Goal: Transaction & Acquisition: Purchase product/service

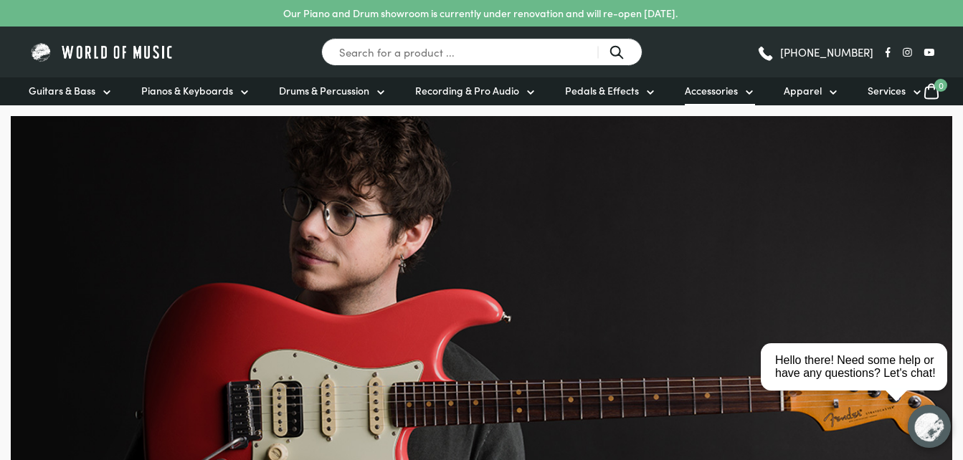
click at [727, 84] on span "Accessories" at bounding box center [711, 90] width 53 height 15
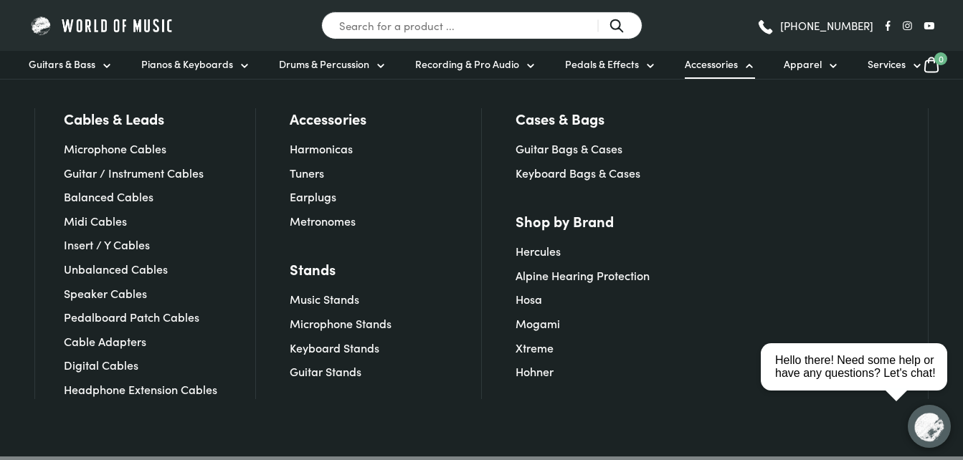
scroll to position [287, 0]
click at [443, 33] on input "Search for a product ..." at bounding box center [481, 25] width 321 height 28
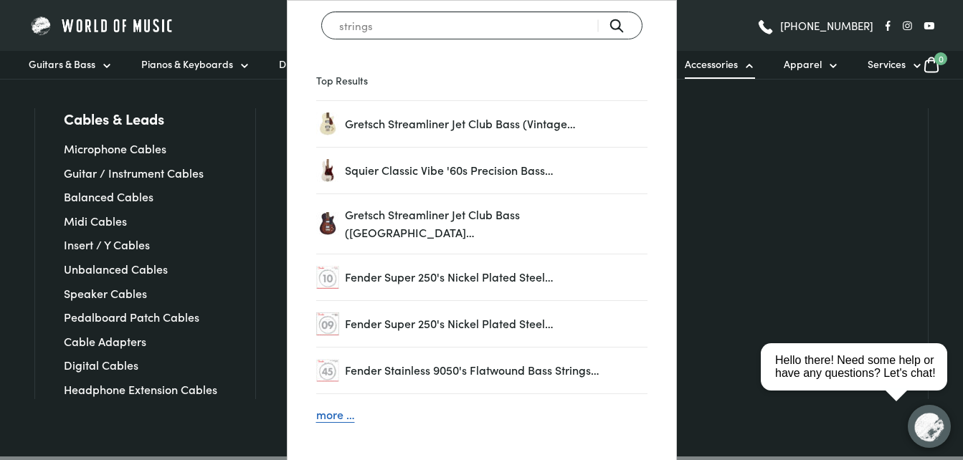
type input "strings"
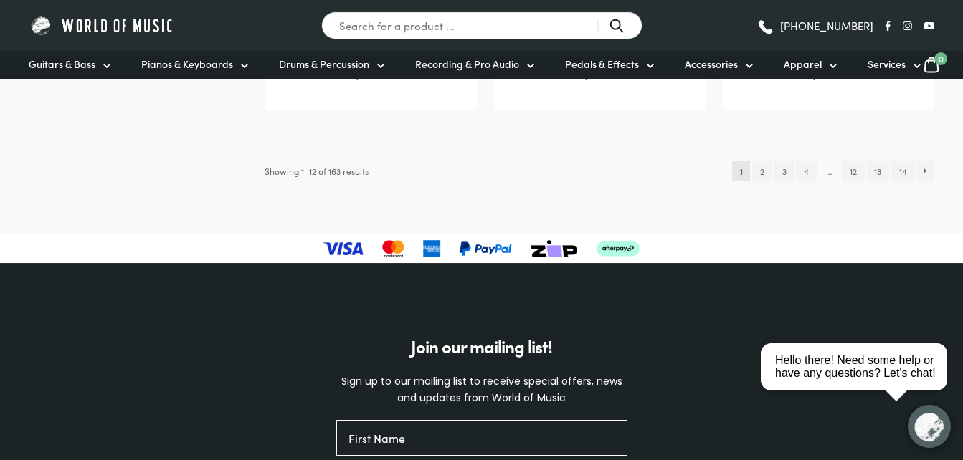
scroll to position [1721, 0]
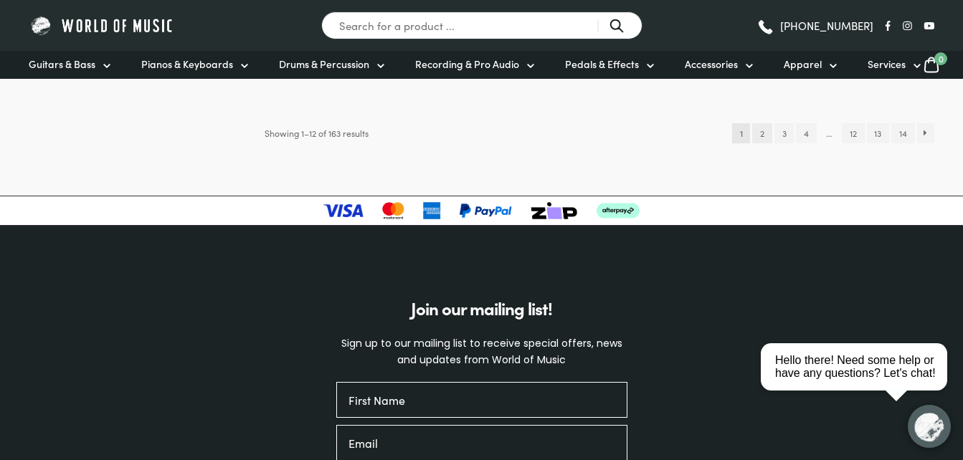
click at [759, 133] on link "2" at bounding box center [761, 133] width 19 height 20
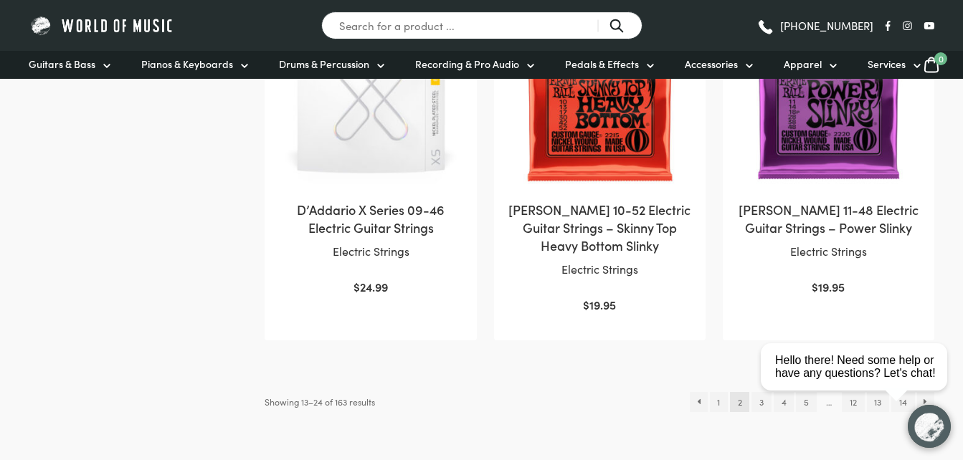
scroll to position [1578, 0]
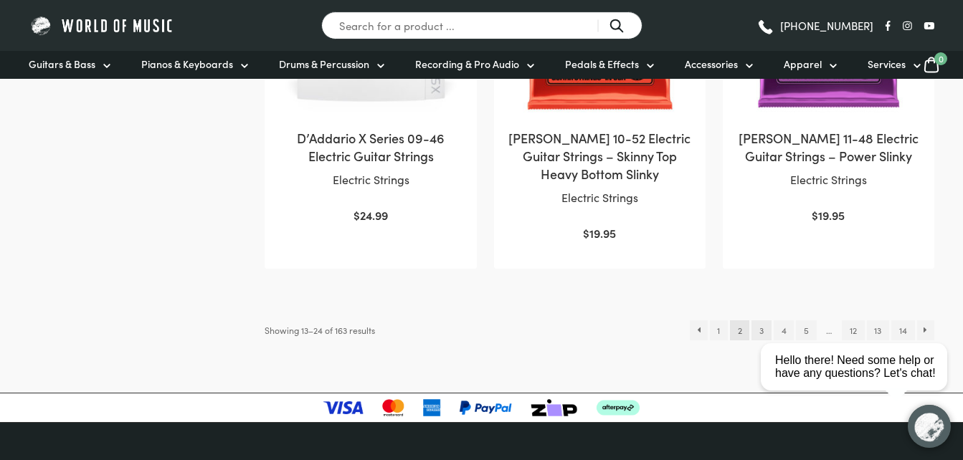
click at [761, 321] on link "3" at bounding box center [761, 331] width 19 height 20
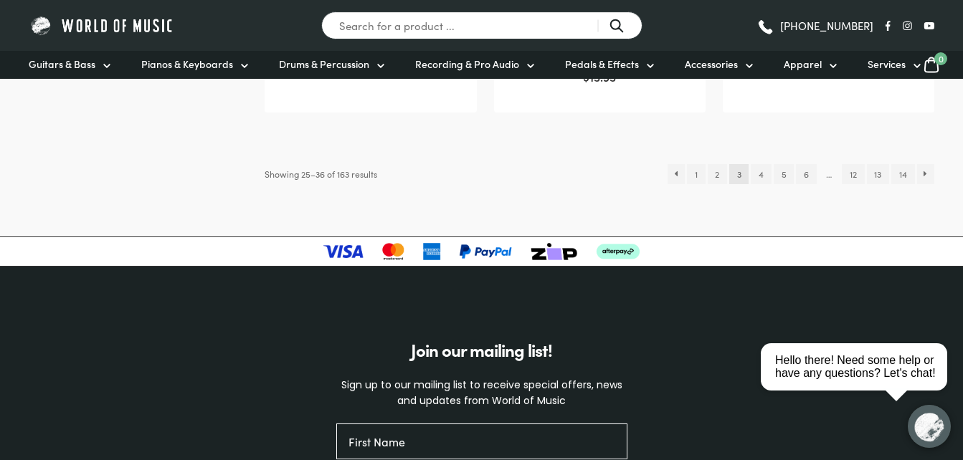
scroll to position [1721, 0]
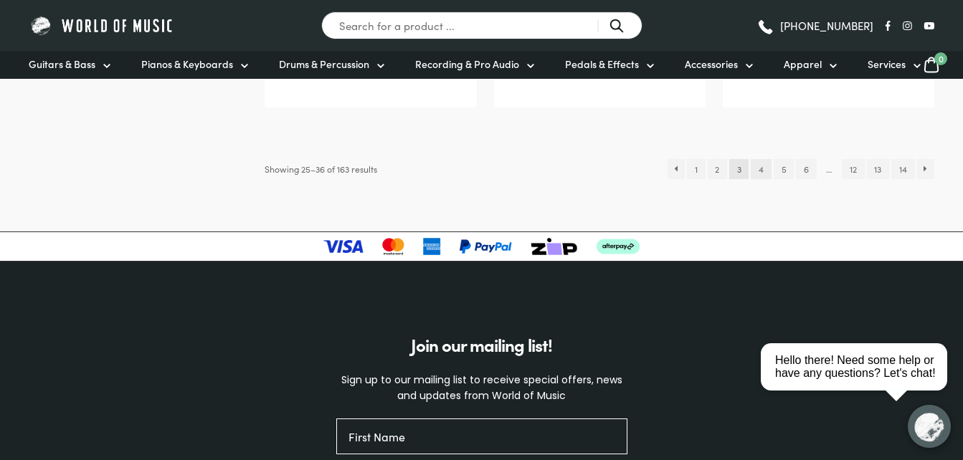
click at [760, 168] on link "4" at bounding box center [761, 169] width 20 height 20
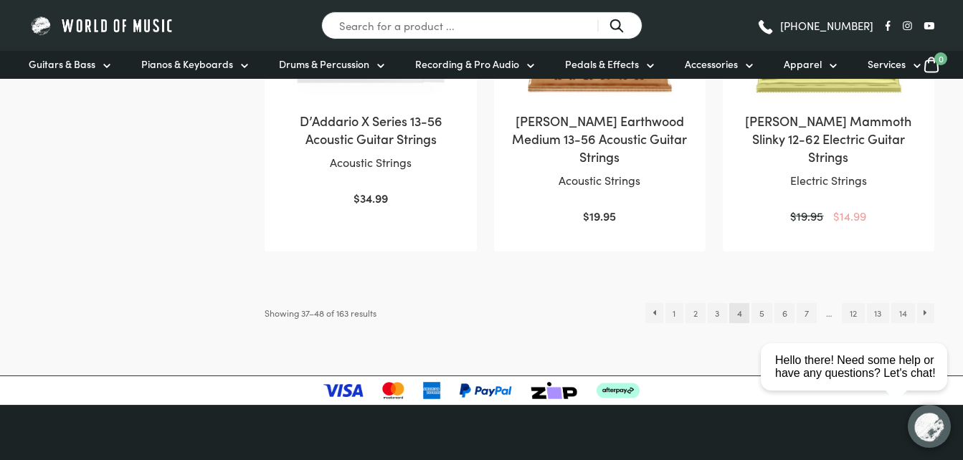
scroll to position [1578, 0]
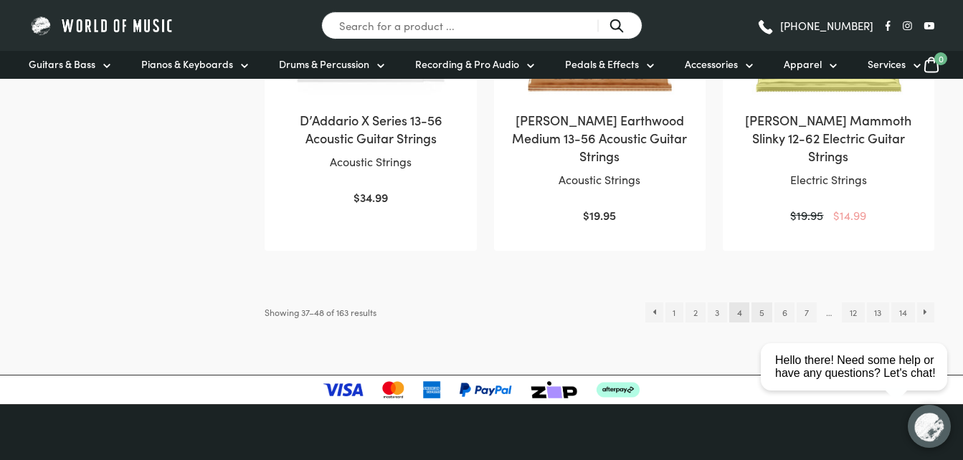
click at [759, 303] on link "5" at bounding box center [762, 313] width 20 height 20
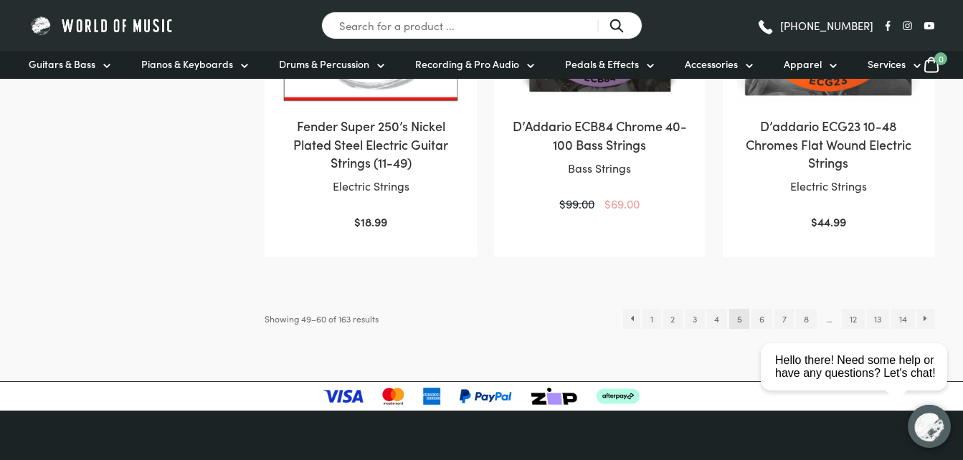
scroll to position [1578, 0]
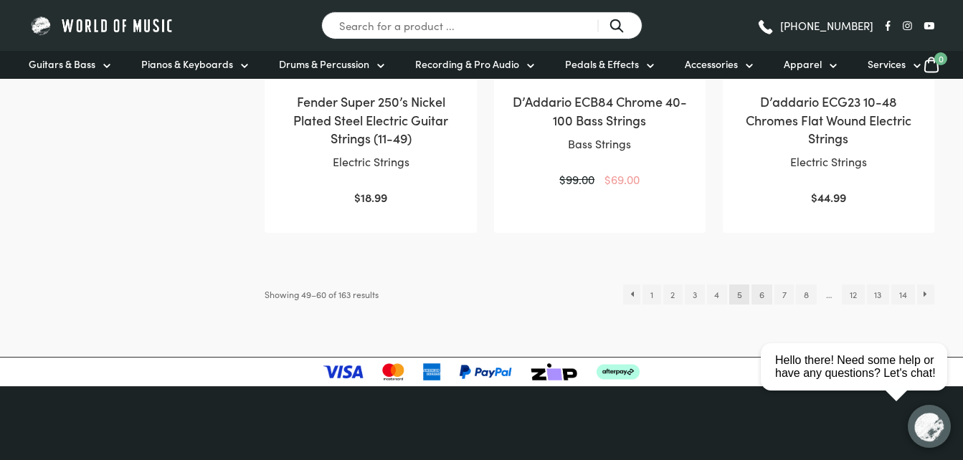
click at [761, 290] on link "6" at bounding box center [762, 295] width 20 height 20
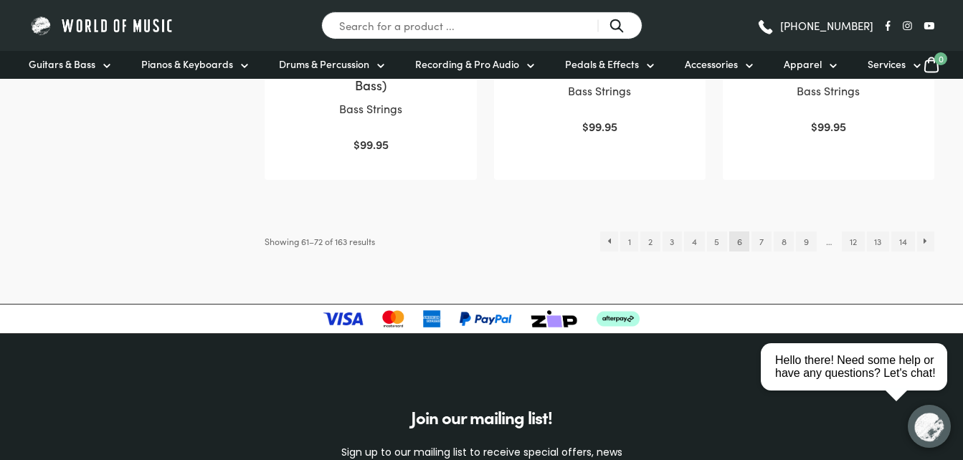
scroll to position [1650, 0]
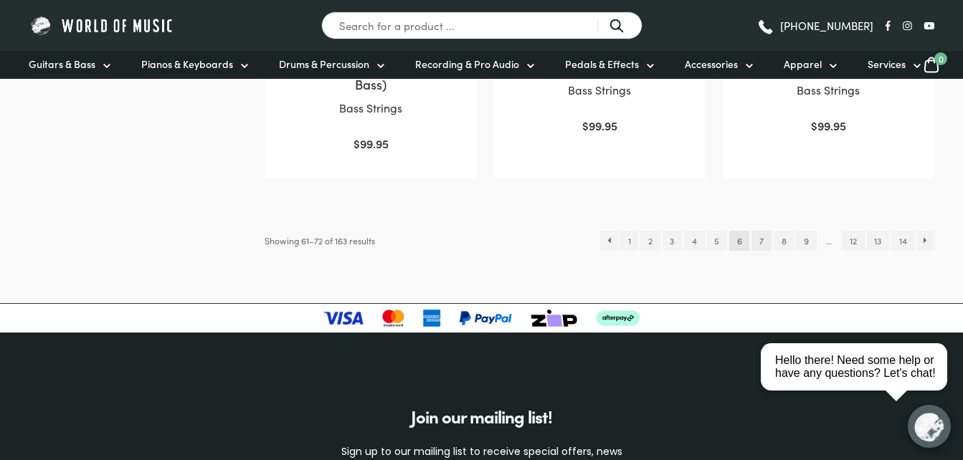
click at [760, 244] on link "7" at bounding box center [761, 241] width 19 height 20
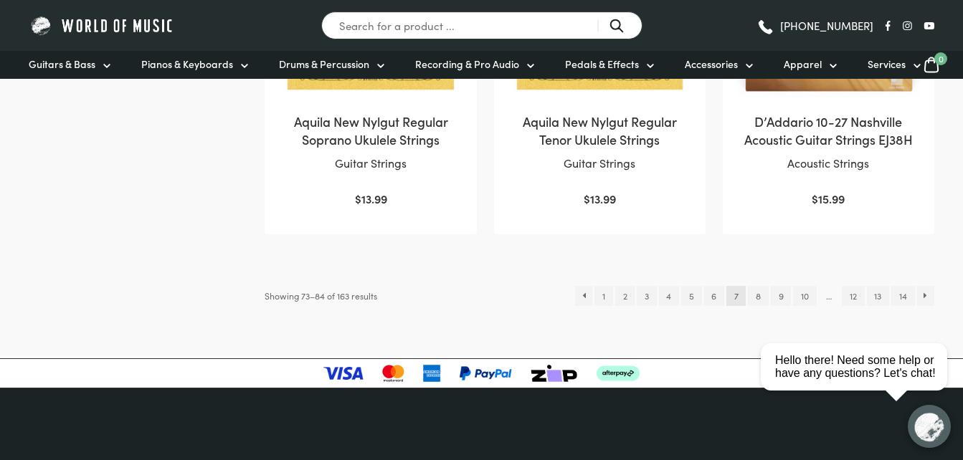
scroll to position [1578, 0]
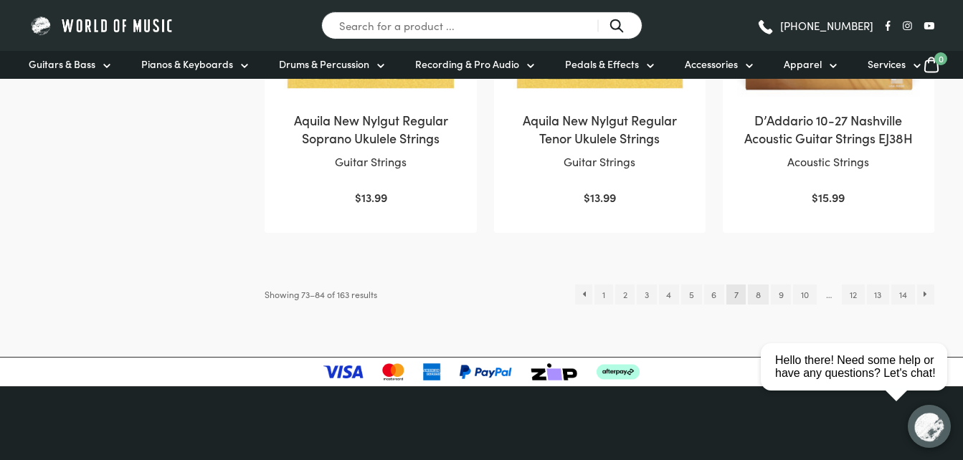
click at [759, 285] on link "8" at bounding box center [758, 295] width 20 height 20
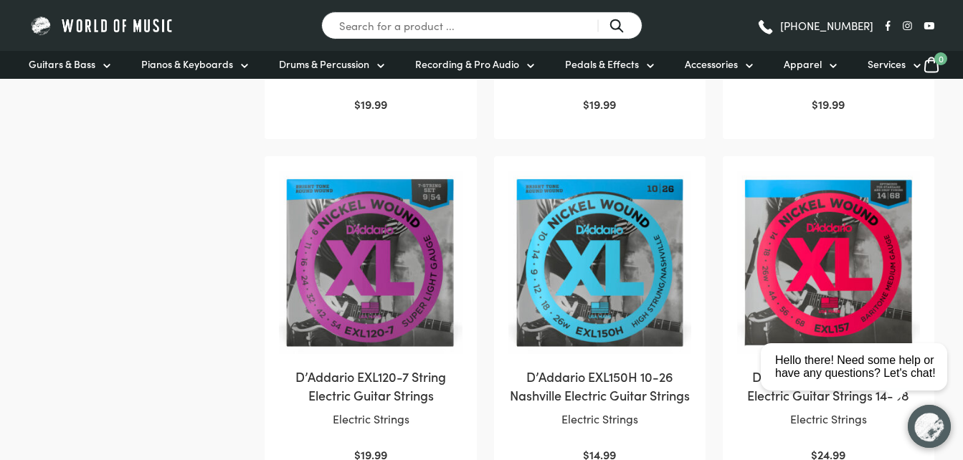
scroll to position [1434, 0]
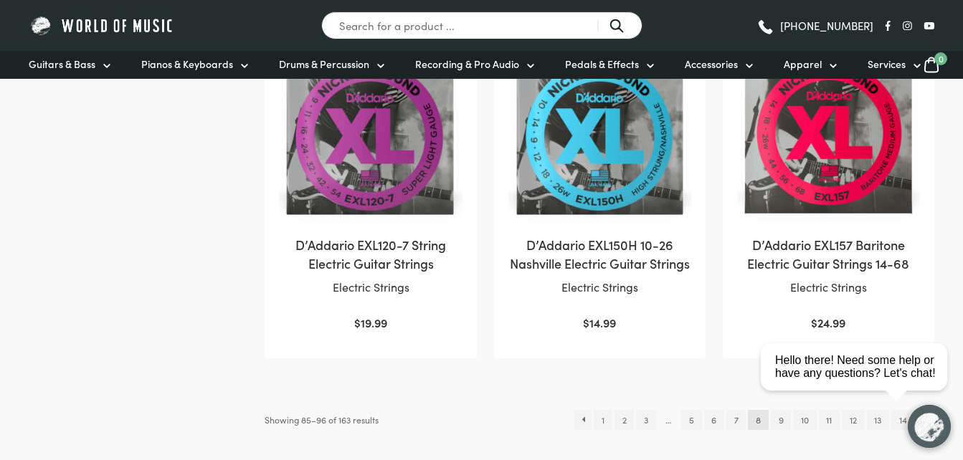
click at [783, 303] on html "close Hello there! Need some help or have any questions? Let's chat!" at bounding box center [859, 303] width 208 height 0
click at [780, 303] on html "close Hello there! Need some help or have any questions? Let's chat!" at bounding box center [859, 303] width 208 height 0
click at [778, 303] on html "close Hello there! Need some help or have any questions? Let's chat!" at bounding box center [859, 303] width 208 height 0
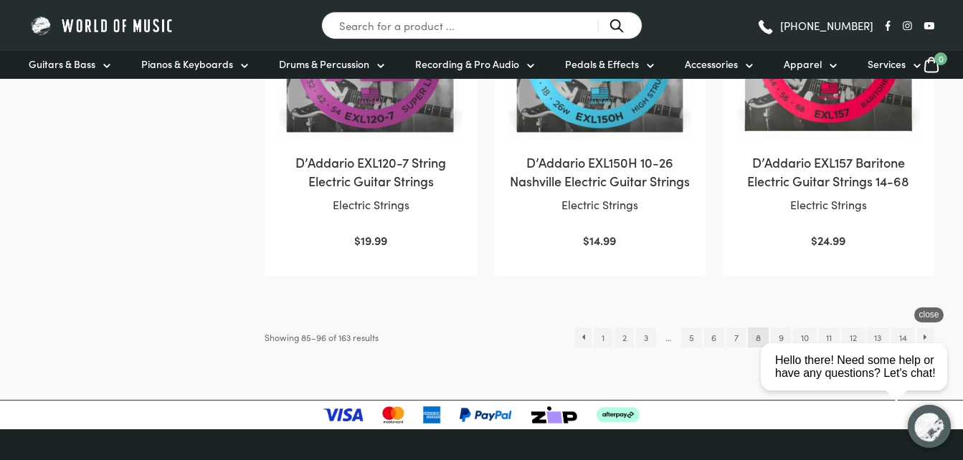
scroll to position [1578, 0]
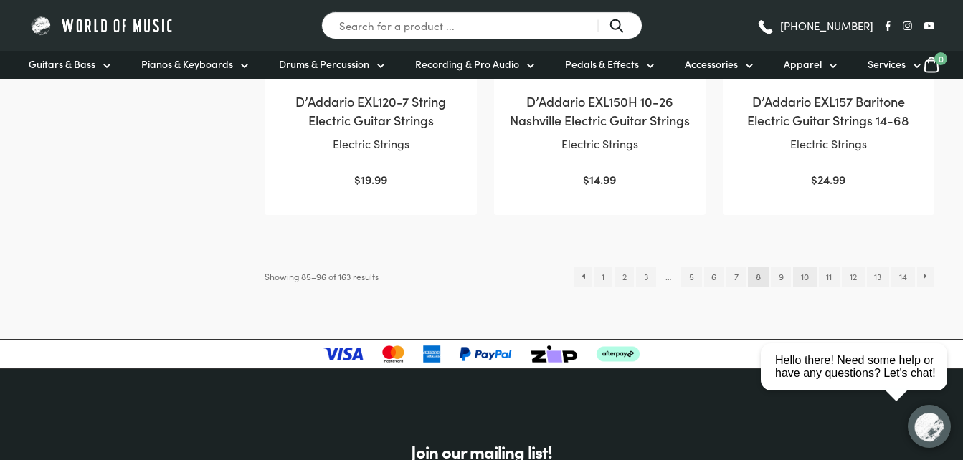
click at [803, 287] on link "10" at bounding box center [804, 277] width 23 height 20
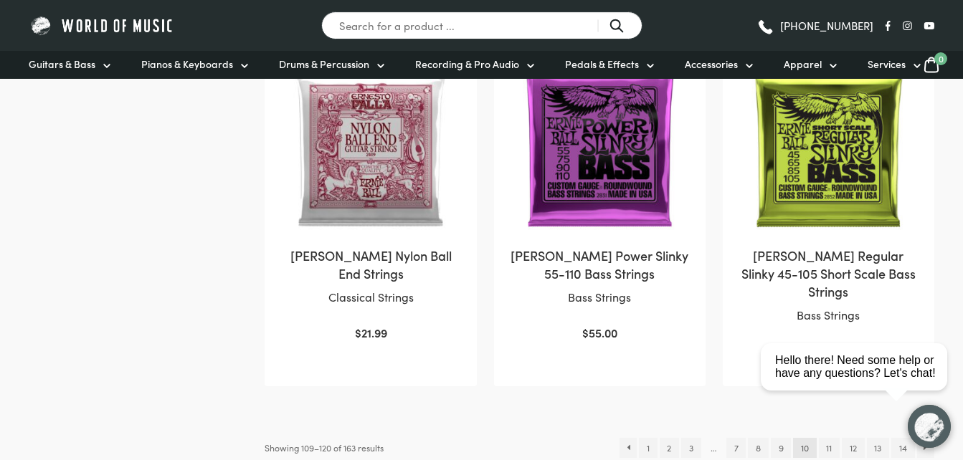
scroll to position [1578, 0]
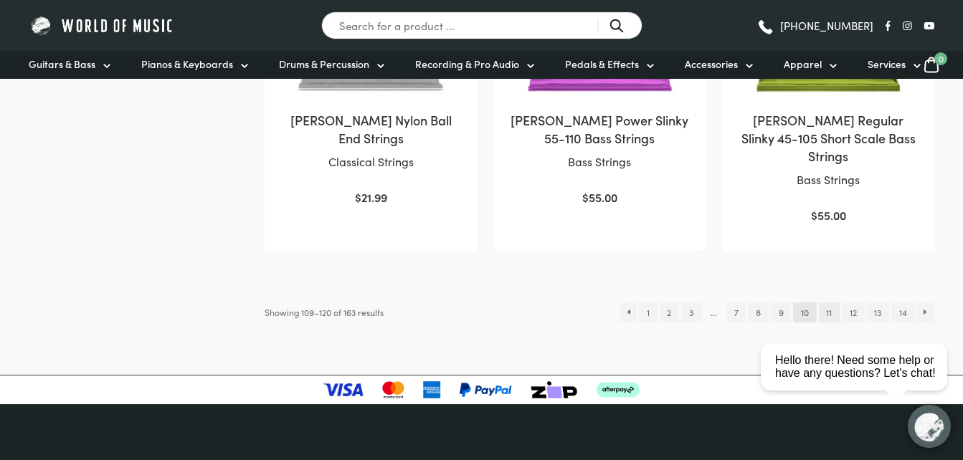
click at [826, 303] on link "11" at bounding box center [829, 313] width 21 height 20
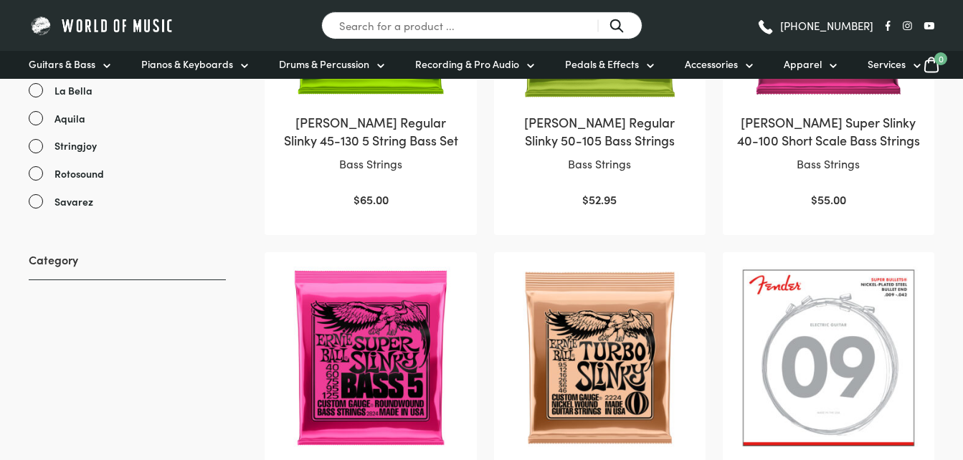
scroll to position [645, 0]
